Goal: Task Accomplishment & Management: Manage account settings

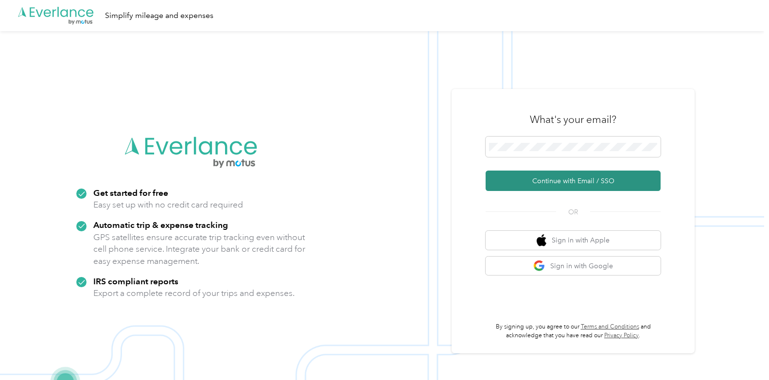
click at [558, 182] on button "Continue with Email / SSO" at bounding box center [573, 181] width 175 height 20
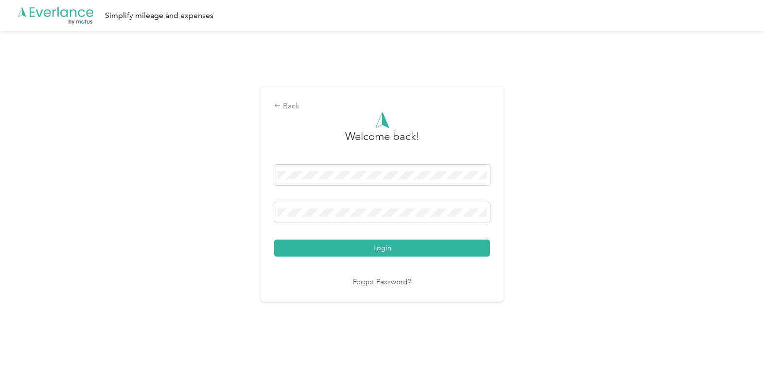
click at [274, 240] on button "Login" at bounding box center [382, 248] width 216 height 17
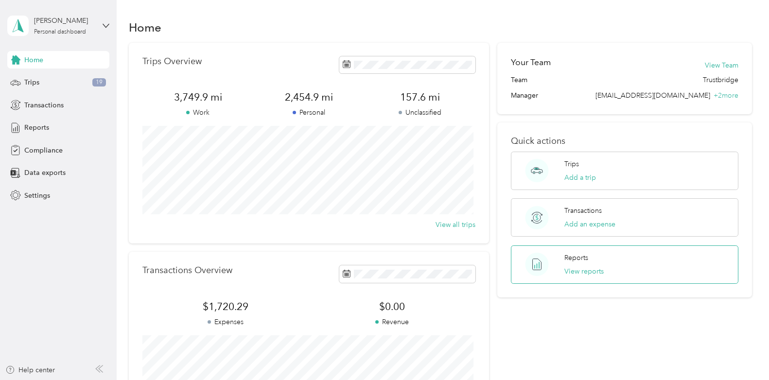
click at [608, 267] on div "Reports View reports" at bounding box center [625, 265] width 228 height 38
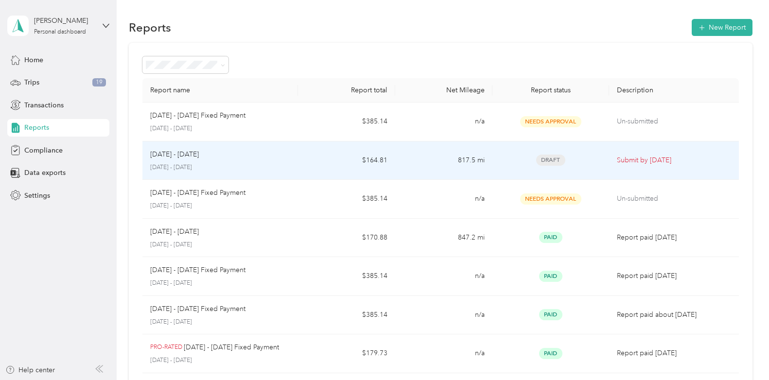
click at [211, 160] on div "[DATE] - [DATE] [DATE] - [DATE]" at bounding box center [220, 160] width 140 height 23
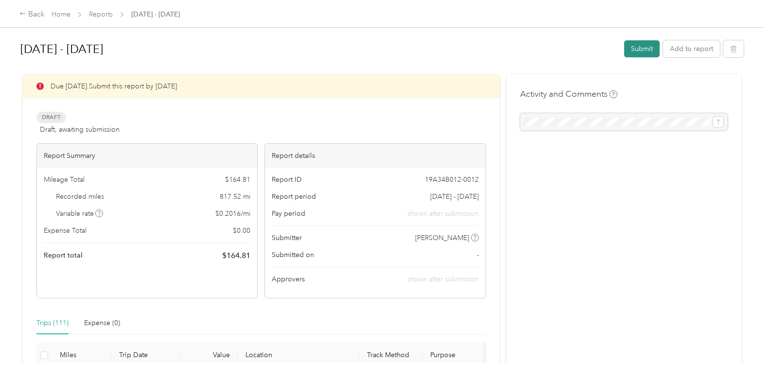
click at [643, 49] on button "Submit" at bounding box center [641, 48] width 35 height 17
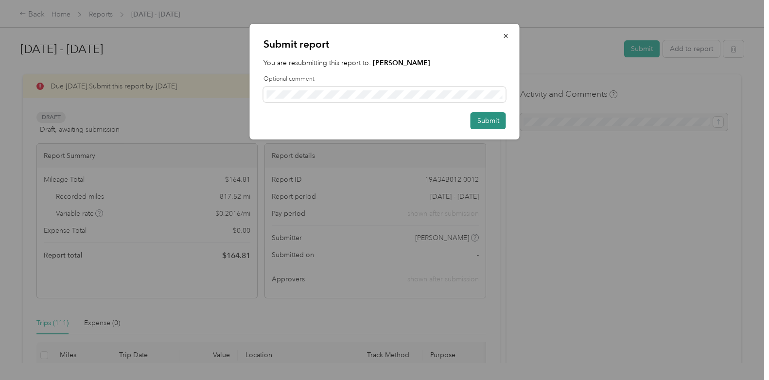
click at [485, 120] on button "Submit" at bounding box center [488, 120] width 35 height 17
